Goal: Information Seeking & Learning: Learn about a topic

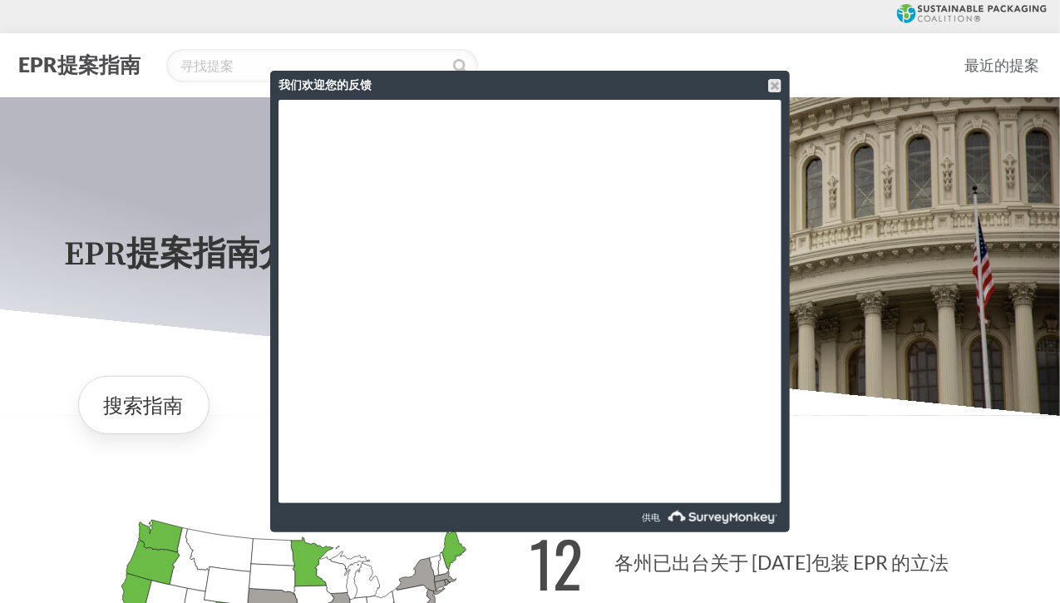
click at [899, 67] on div "EPR提案指南" at bounding box center [481, 65] width 937 height 33
click at [773, 88] on div at bounding box center [774, 85] width 13 height 13
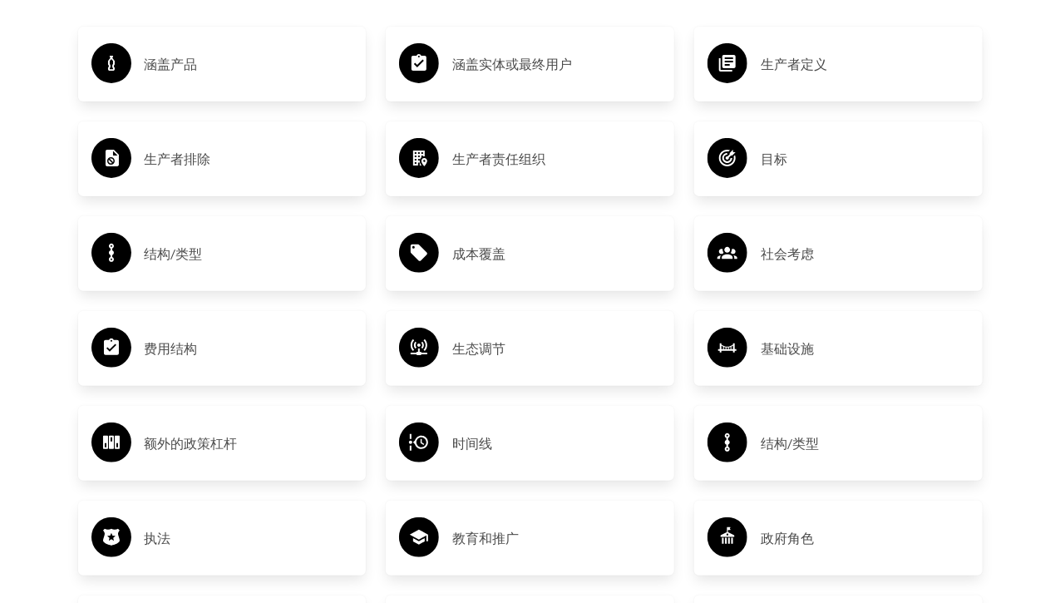
scroll to position [2495, 0]
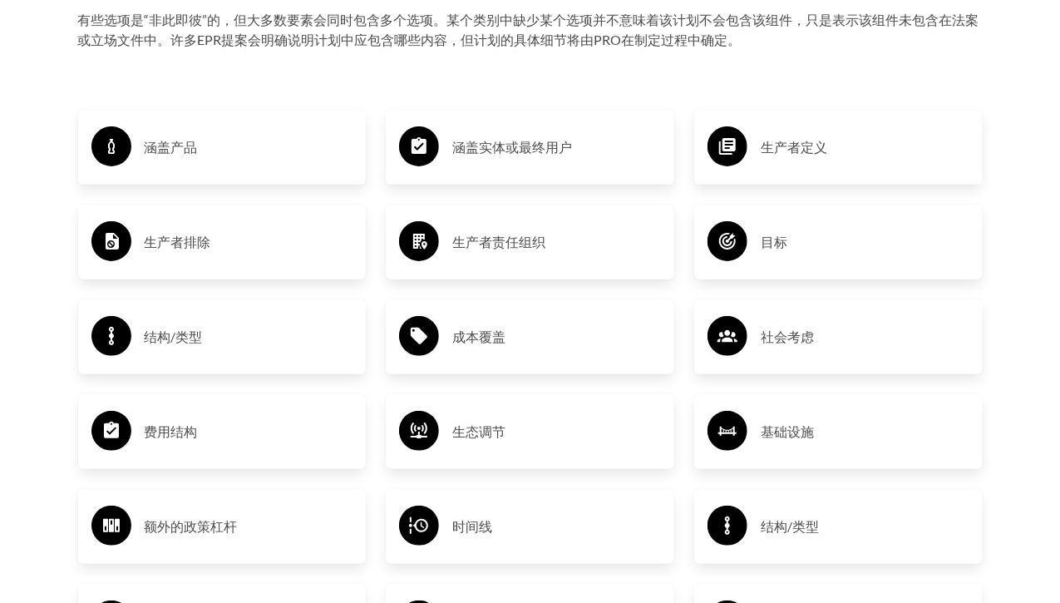
click at [493, 151] on font "涵盖实体或最终用户" at bounding box center [512, 147] width 120 height 16
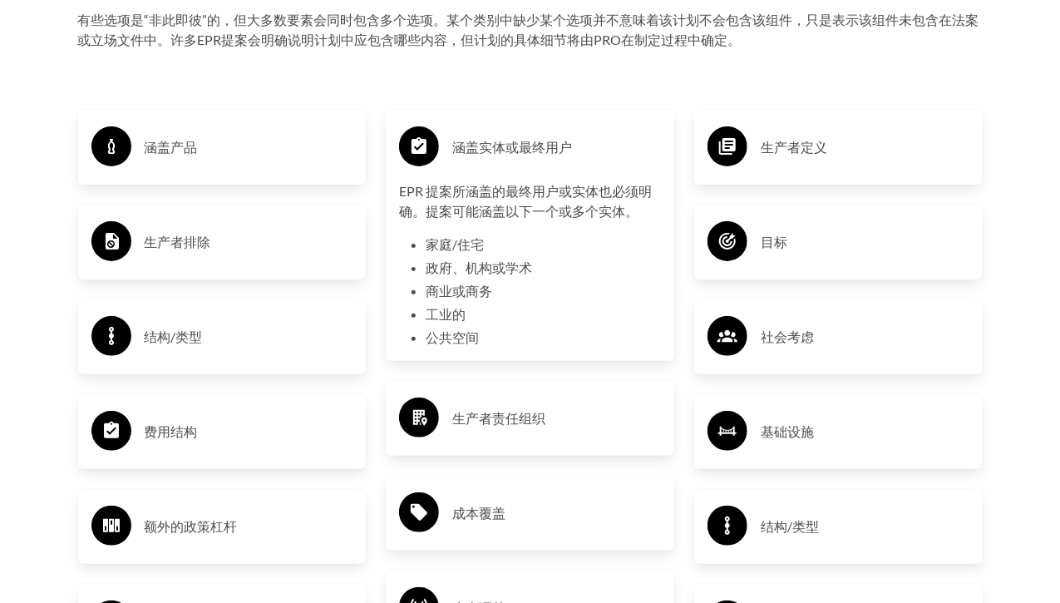
click at [213, 160] on h3 "涵盖产品" at bounding box center [249, 147] width 209 height 27
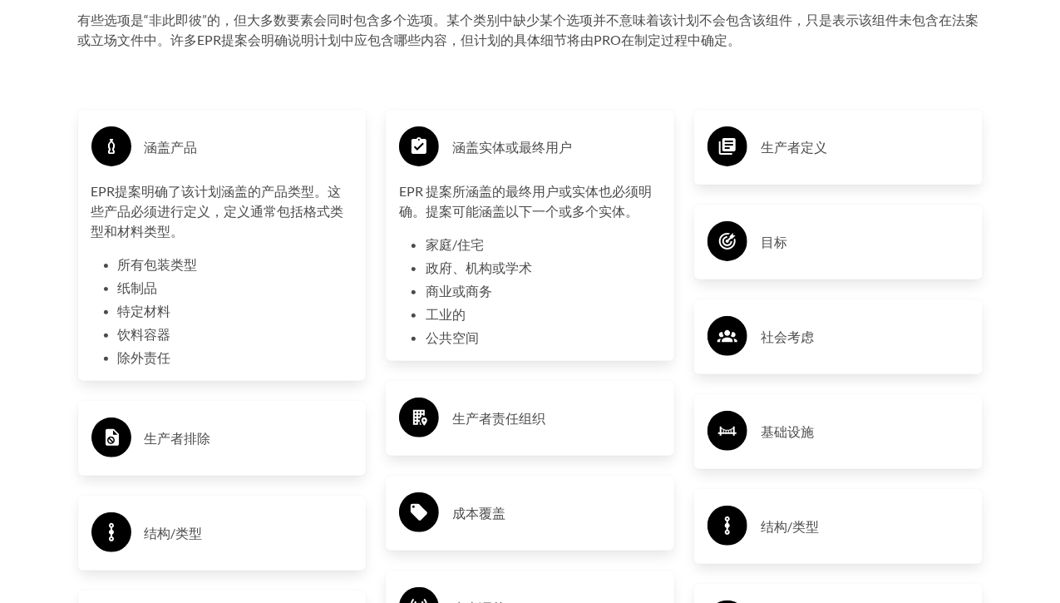
click at [217, 290] on li "纸制品" at bounding box center [235, 288] width 235 height 20
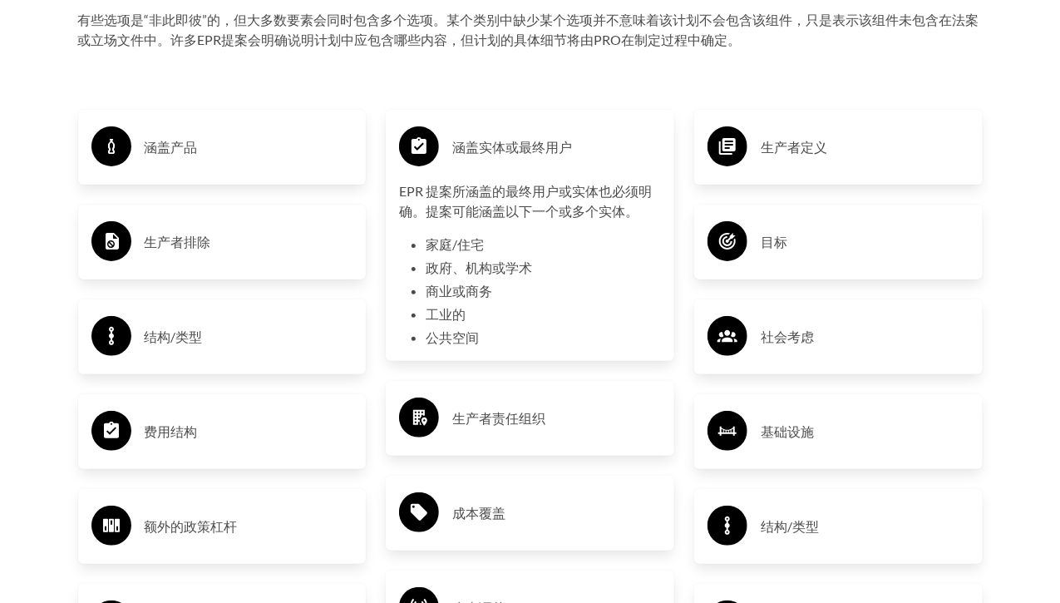
click at [244, 170] on div "涵盖产品" at bounding box center [222, 147] width 289 height 75
click at [249, 157] on h3 "涵盖产品" at bounding box center [249, 147] width 209 height 27
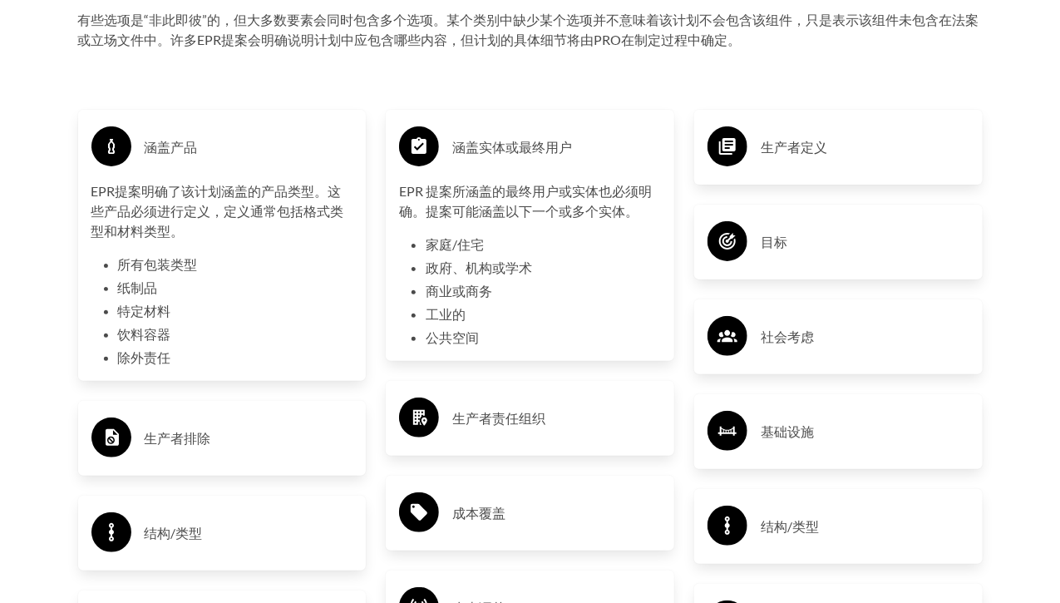
click at [250, 158] on h3 "涵盖产品" at bounding box center [249, 147] width 209 height 27
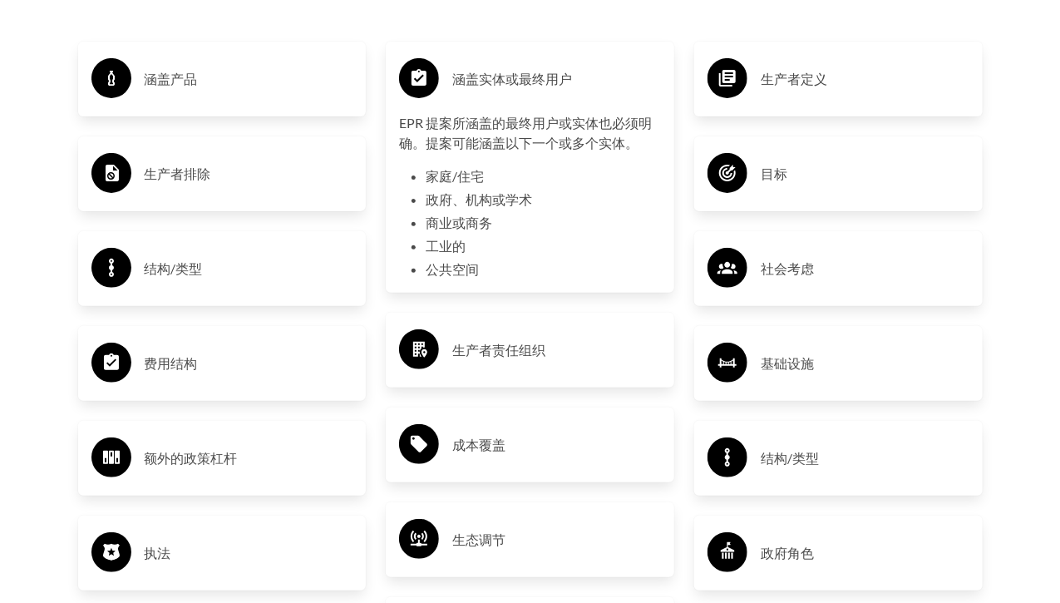
scroll to position [2747, 0]
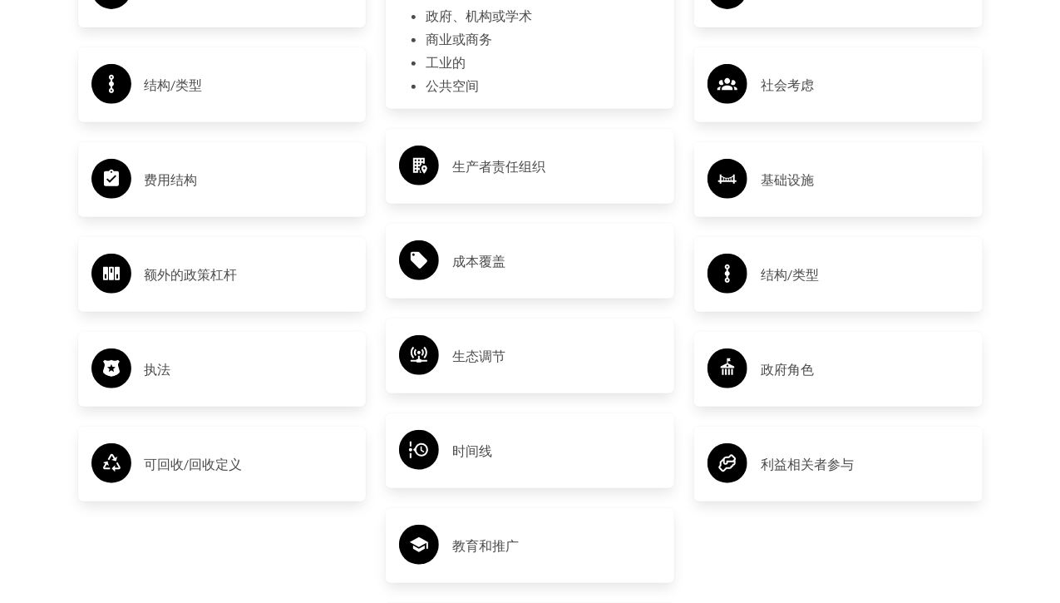
click at [525, 264] on h3 "成本覆盖" at bounding box center [556, 261] width 209 height 27
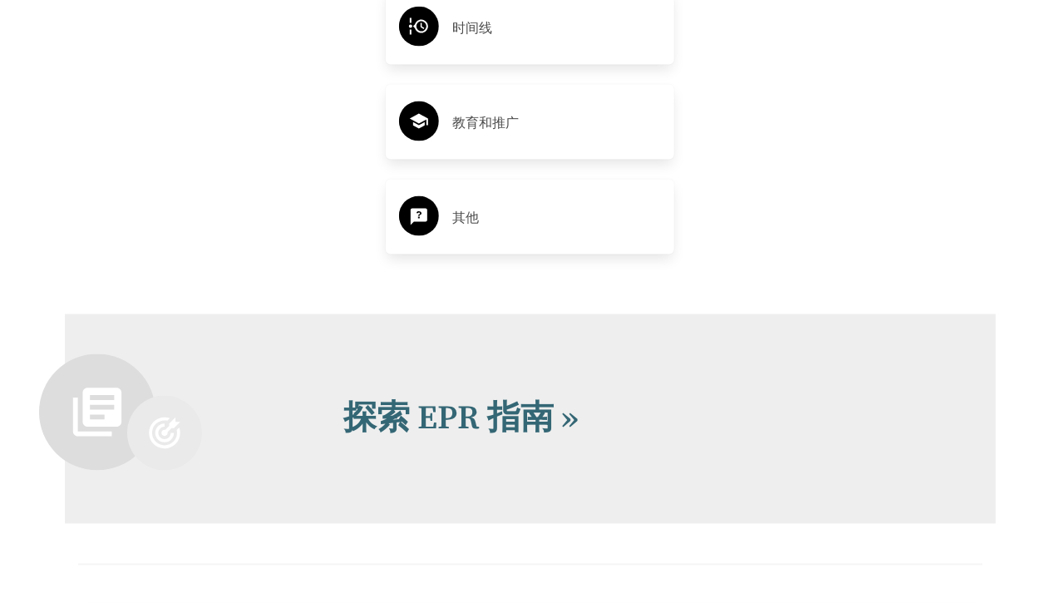
scroll to position [3412, 0]
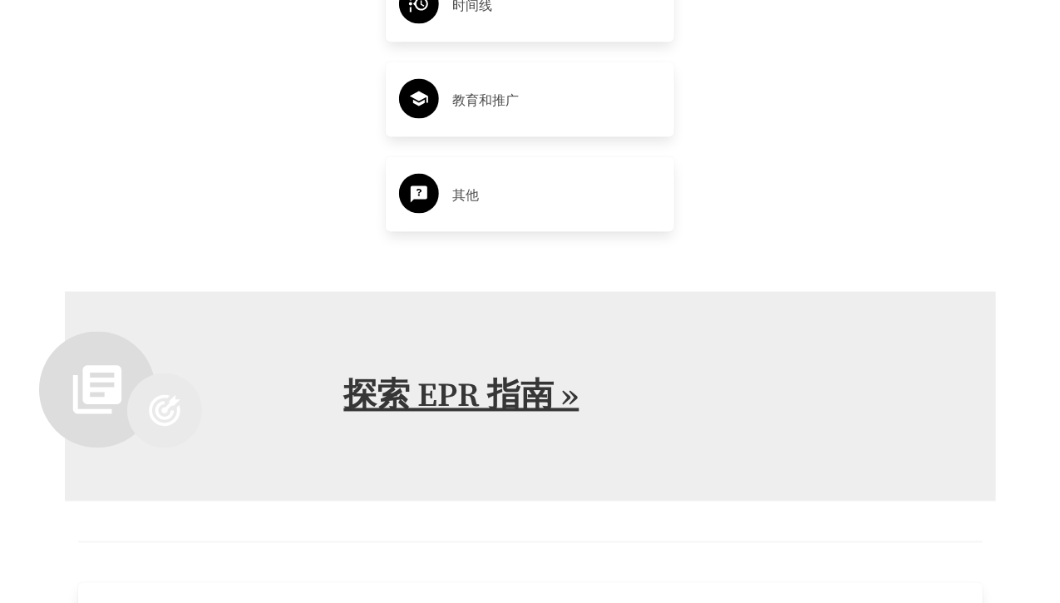
click at [526, 394] on font "探索 EPR 指南 »" at bounding box center [461, 397] width 235 height 42
type input "Sign Up"
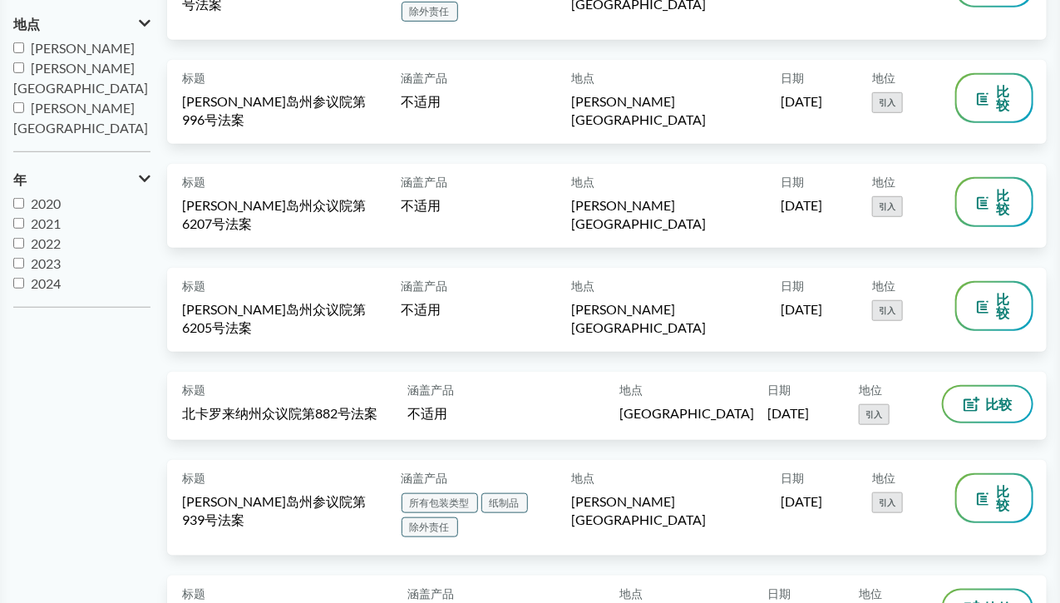
scroll to position [416, 0]
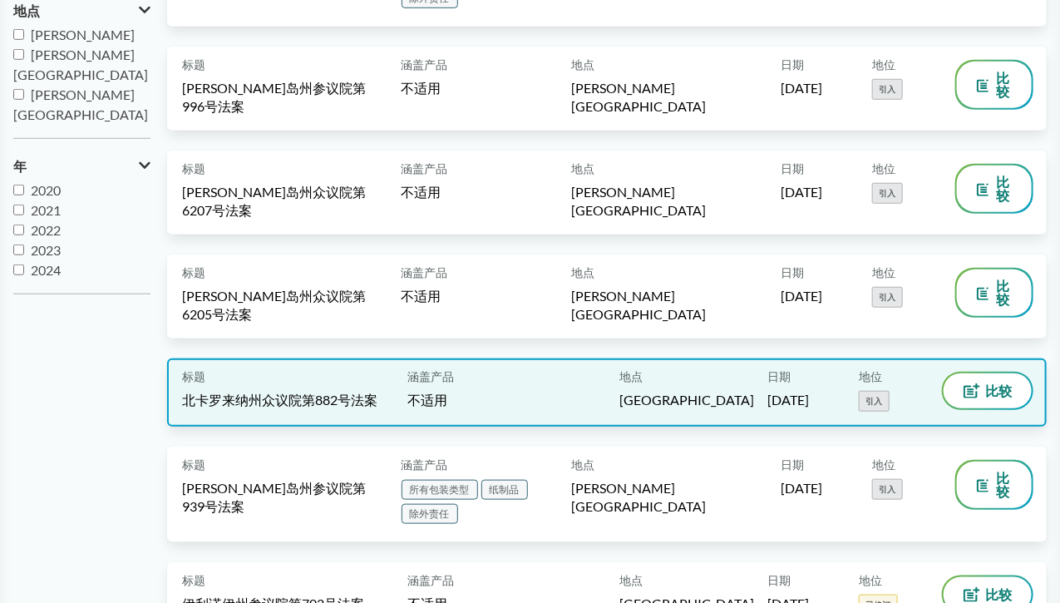
click at [679, 392] on font "[GEOGRAPHIC_DATA]" at bounding box center [687, 400] width 135 height 16
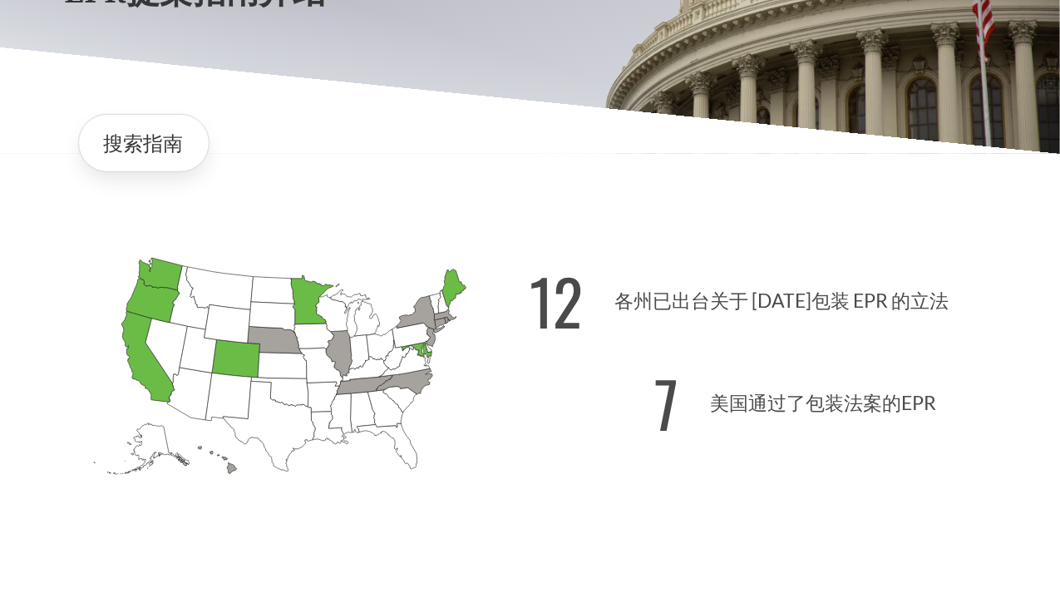
scroll to position [166, 0]
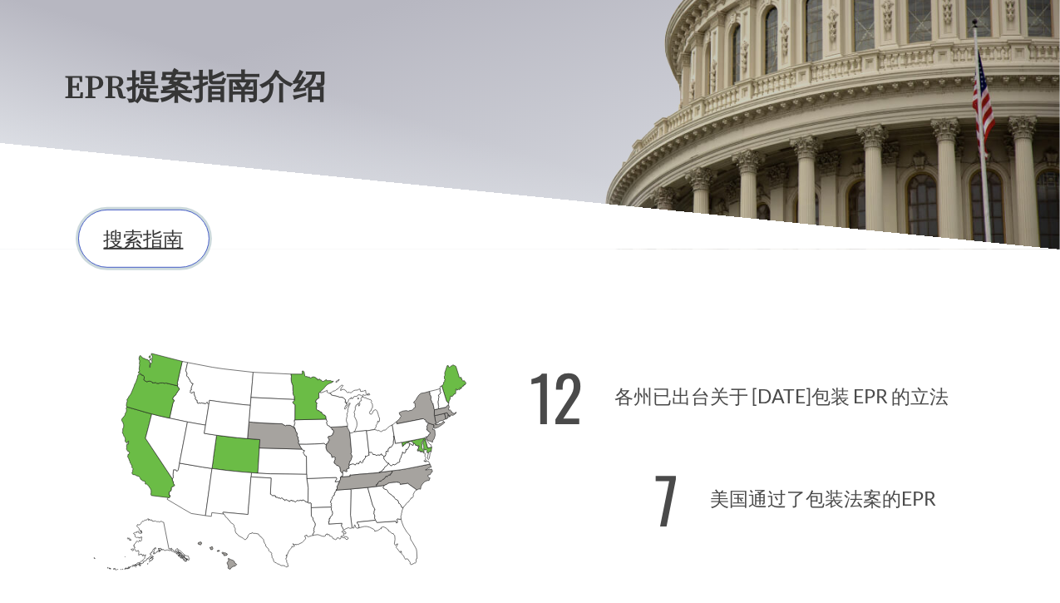
click at [151, 246] on font "搜索指南" at bounding box center [144, 238] width 80 height 24
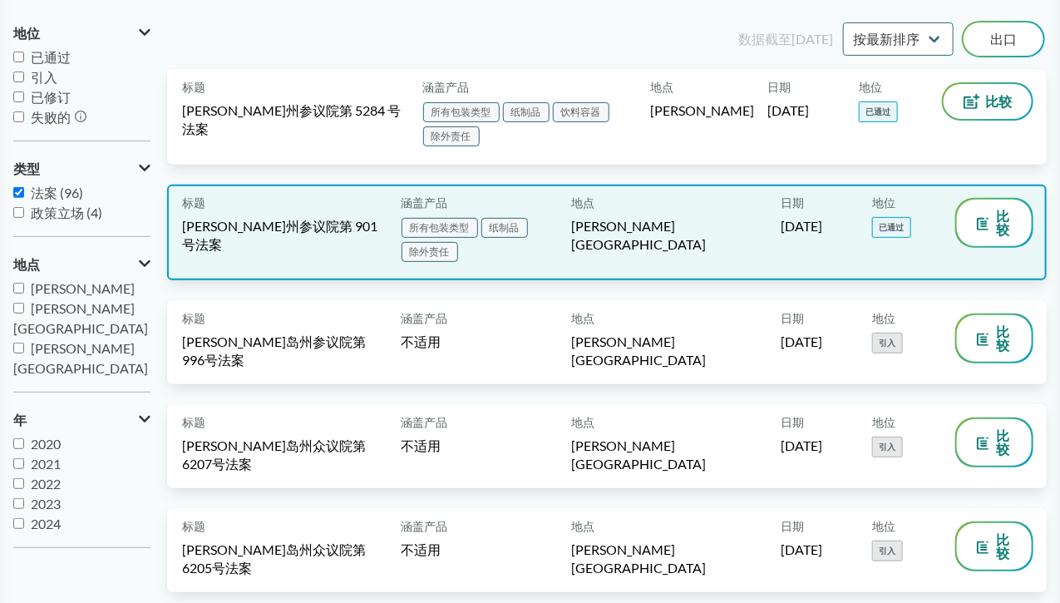
scroll to position [166, 0]
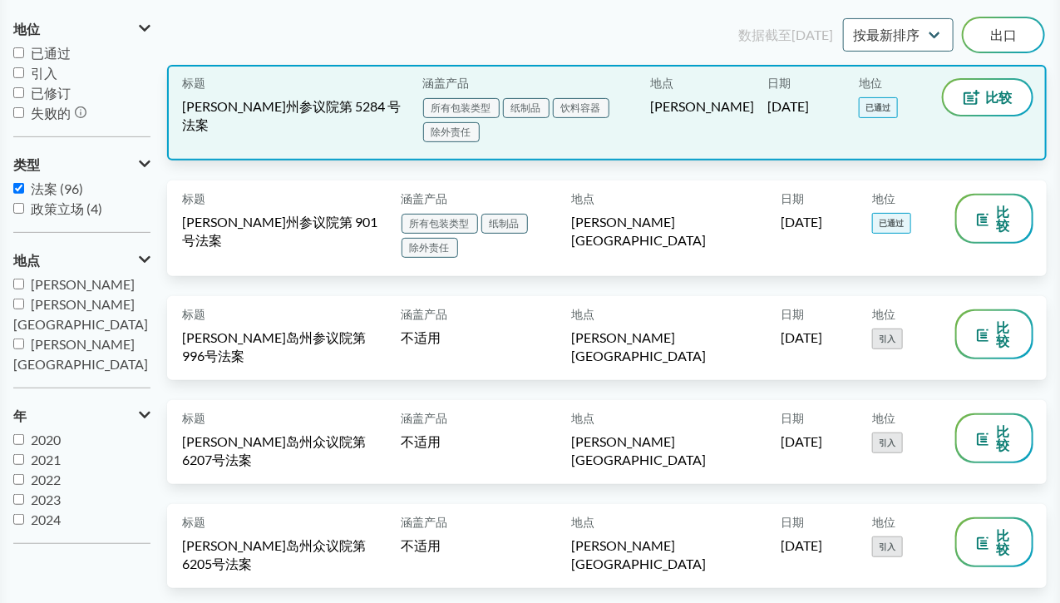
click at [485, 107] on font "所有包装类型" at bounding box center [462, 107] width 60 height 12
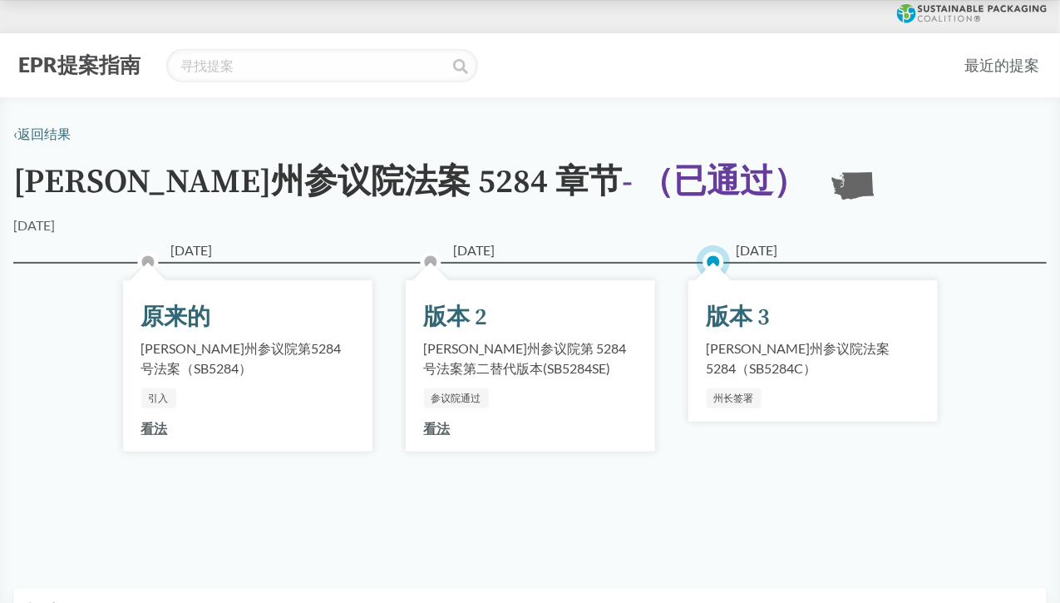
click at [153, 428] on font "看法" at bounding box center [154, 428] width 27 height 16
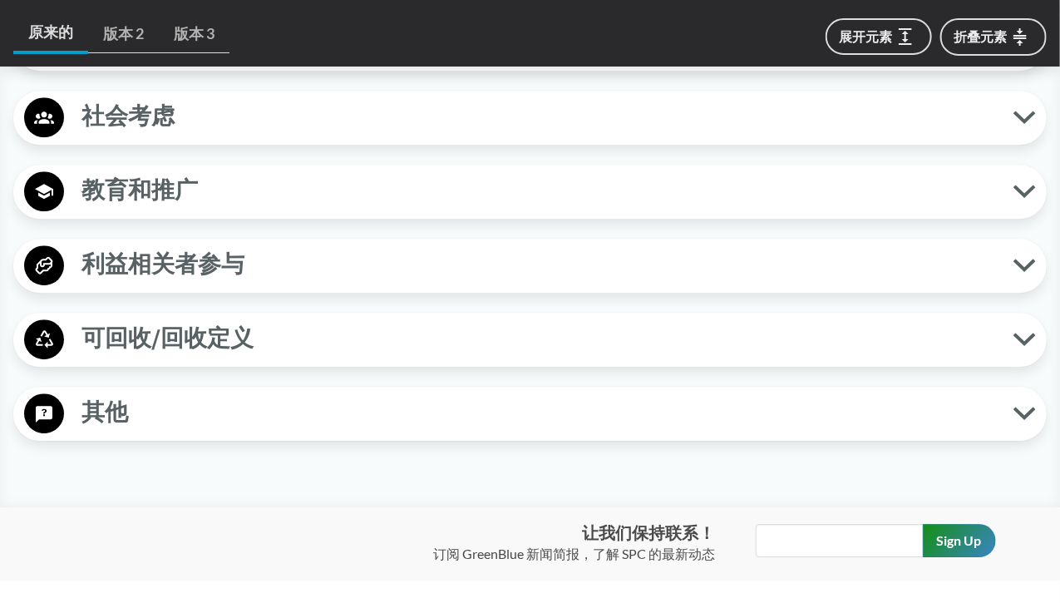
scroll to position [1746, 0]
